Goal: Information Seeking & Learning: Learn about a topic

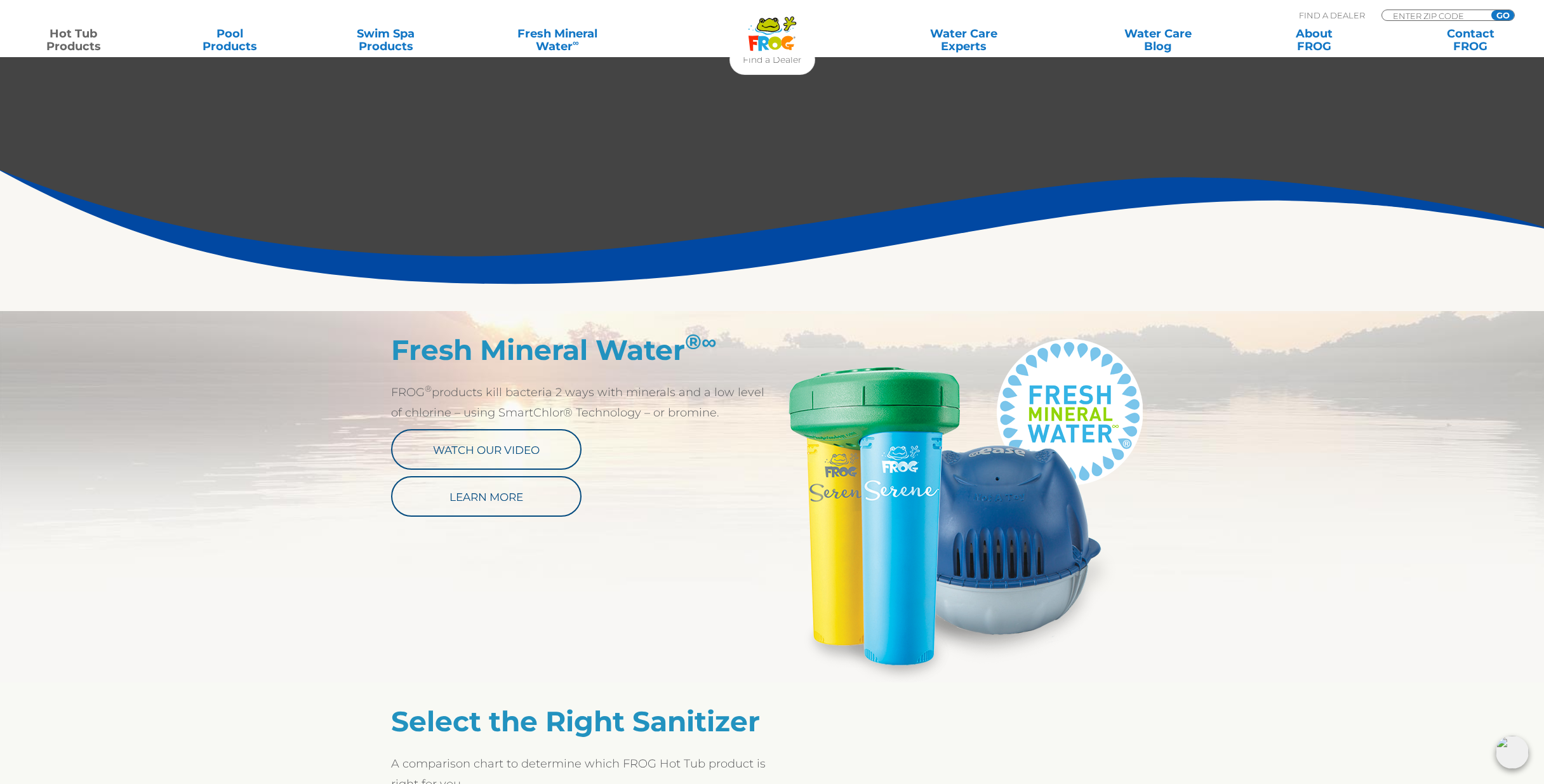
scroll to position [666, 0]
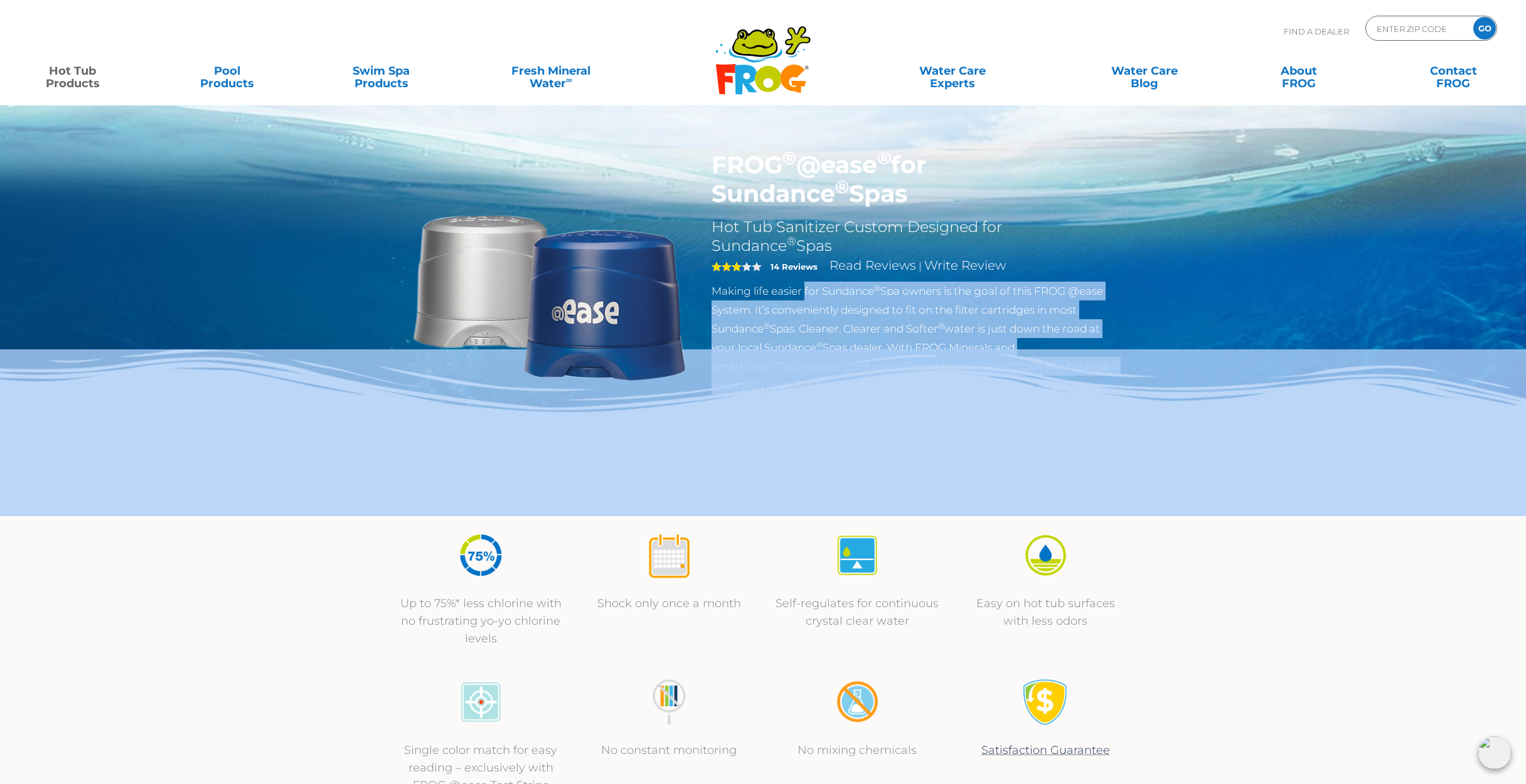
drag, startPoint x: 804, startPoint y: 295, endPoint x: 860, endPoint y: 383, distance: 104.3
click at [860, 383] on div "FROG ® @ease ® for Sundance ® Spas Hot Tub Sanitizer Custom Designed for Sundan…" at bounding box center [763, 258] width 1526 height 516
click at [860, 382] on img at bounding box center [763, 433] width 1526 height 167
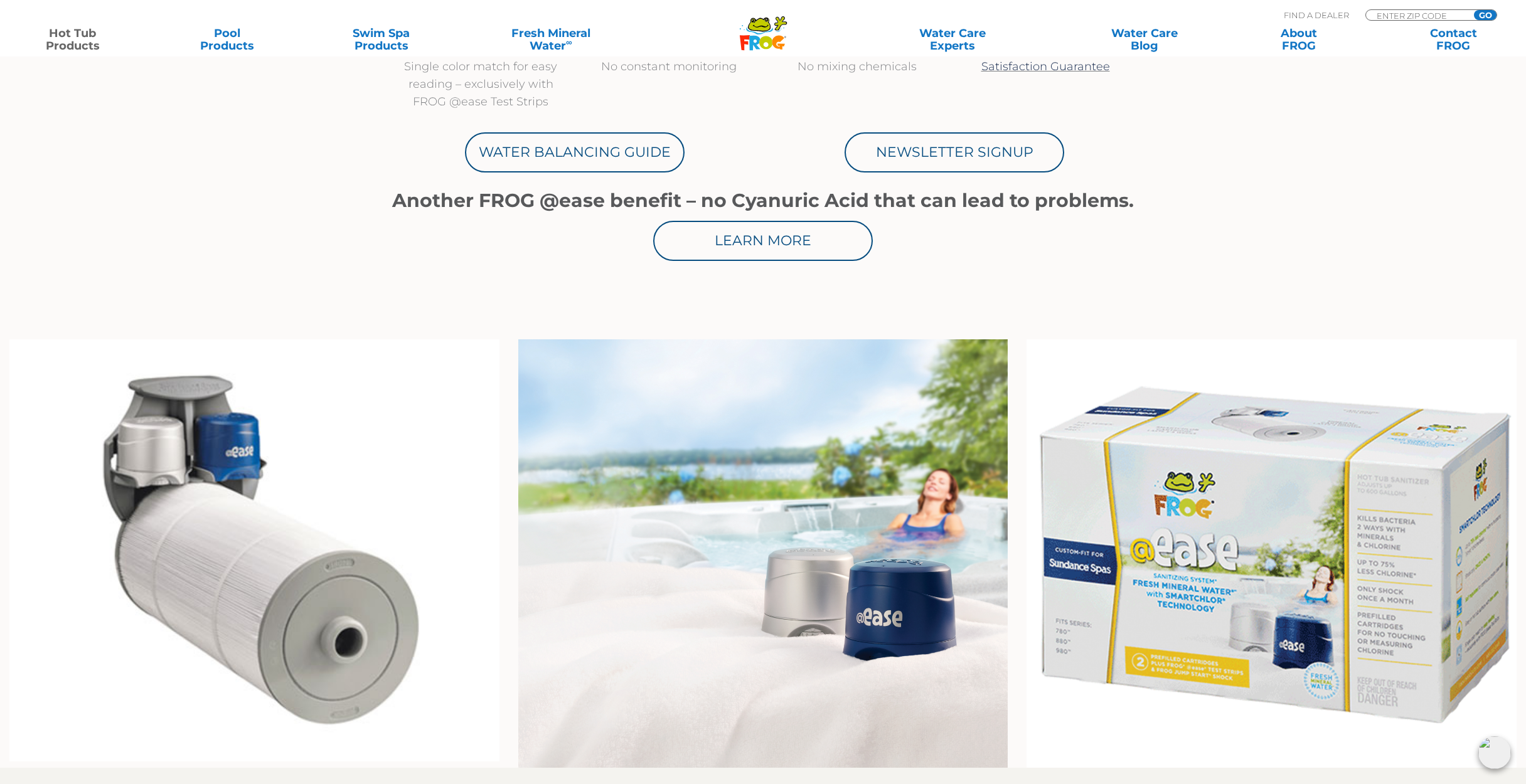
scroll to position [790, 0]
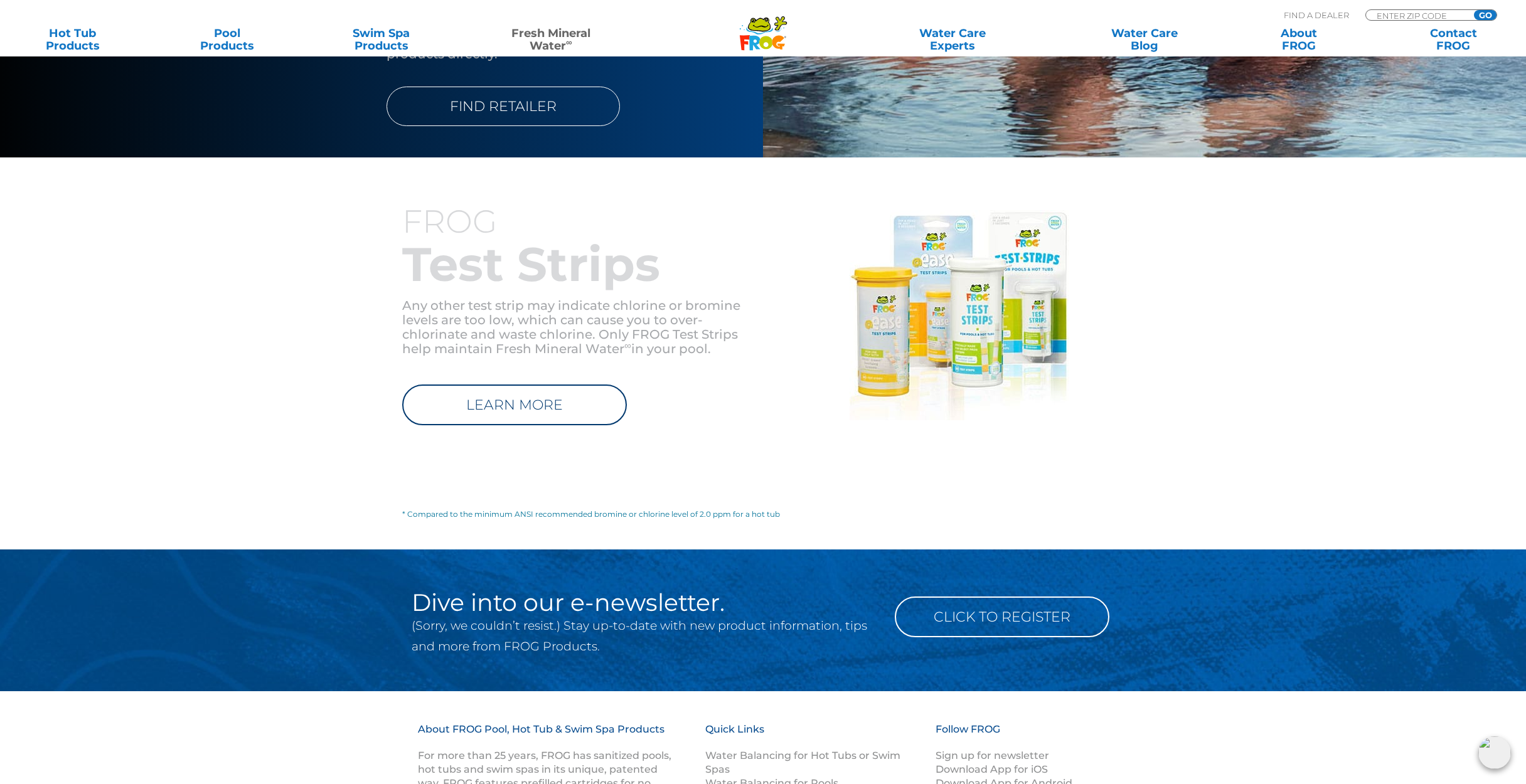
scroll to position [1704, 0]
